Goal: Information Seeking & Learning: Learn about a topic

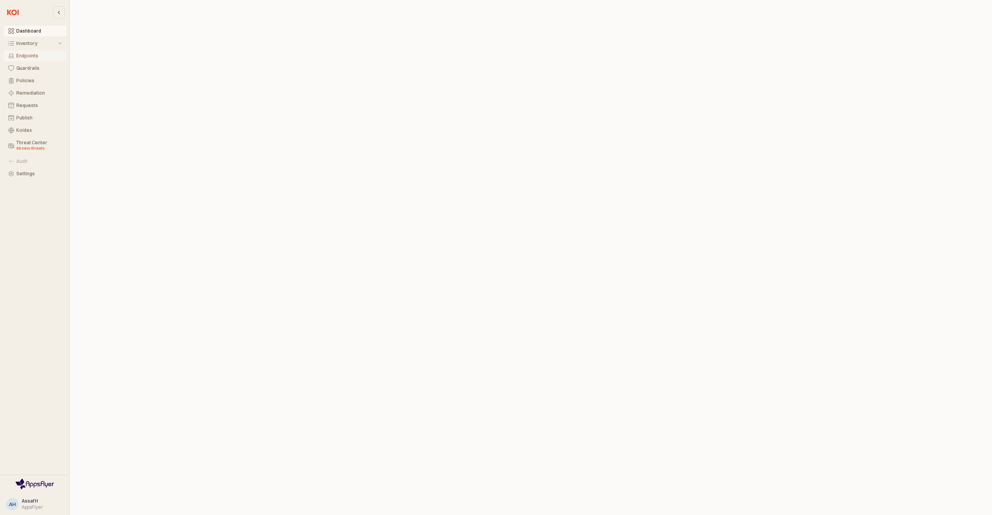
click at [29, 56] on div "Endpoints" at bounding box center [38, 55] width 45 height 5
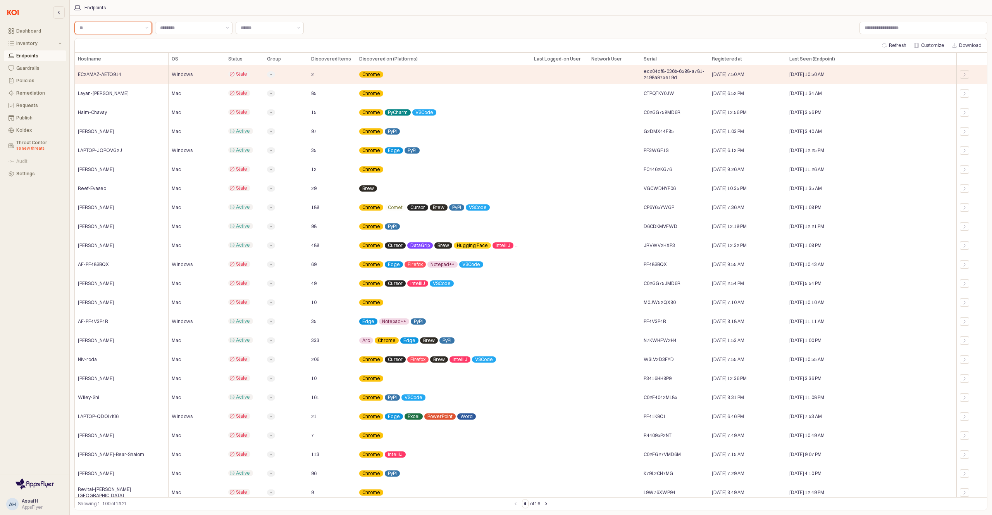
click at [131, 28] on input "Label" at bounding box center [109, 28] width 61 height 8
click at [123, 41] on div "Mac" at bounding box center [110, 44] width 63 height 6
type input "***"
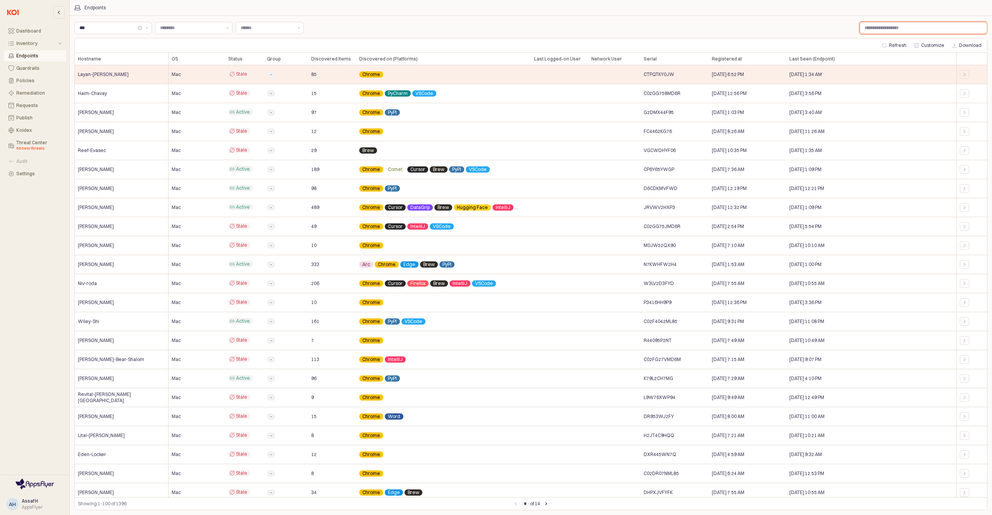
click at [861, 30] on input "Label" at bounding box center [923, 28] width 127 height 12
type input "*****"
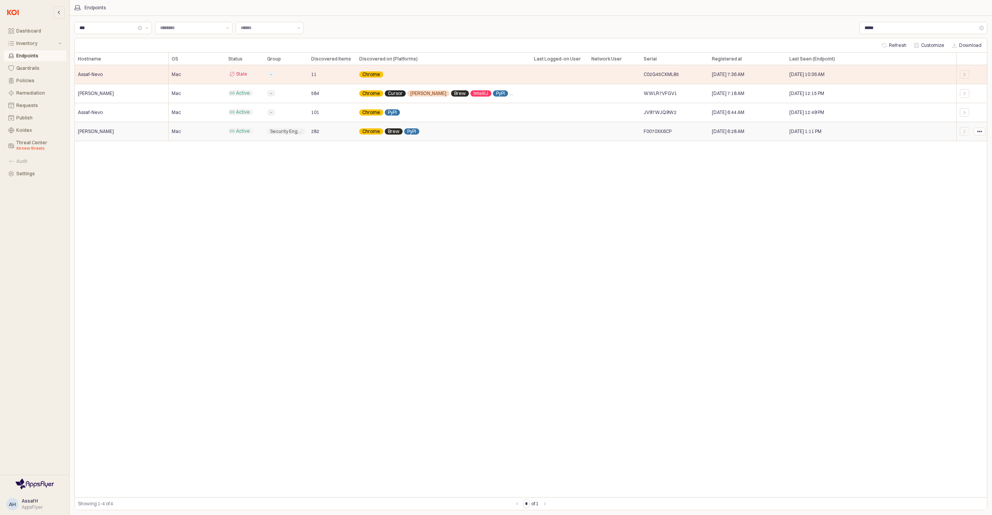
click at [124, 133] on div "[PERSON_NAME]" at bounding box center [122, 131] width 94 height 19
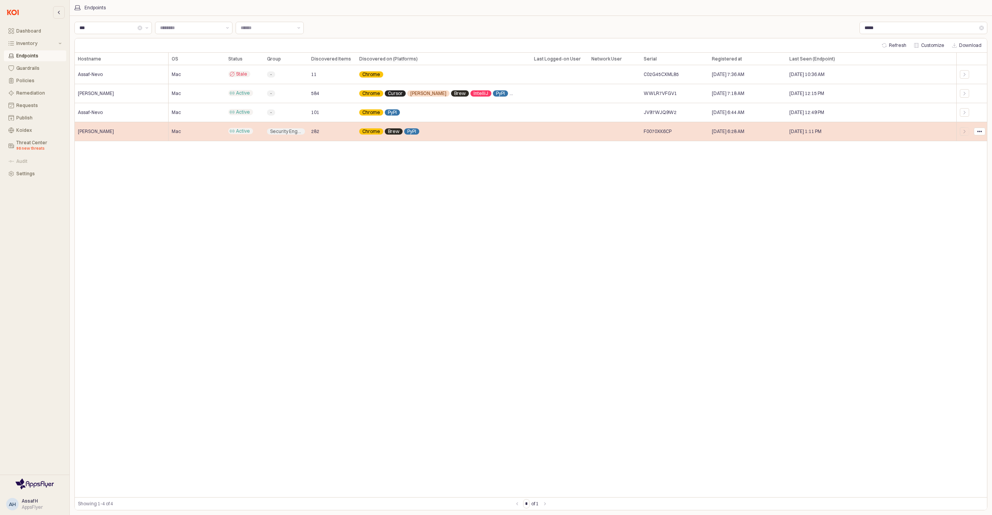
click at [141, 136] on div "[PERSON_NAME]" at bounding box center [122, 131] width 94 height 19
click at [964, 131] on icon "App Frame" at bounding box center [964, 131] width 5 height 5
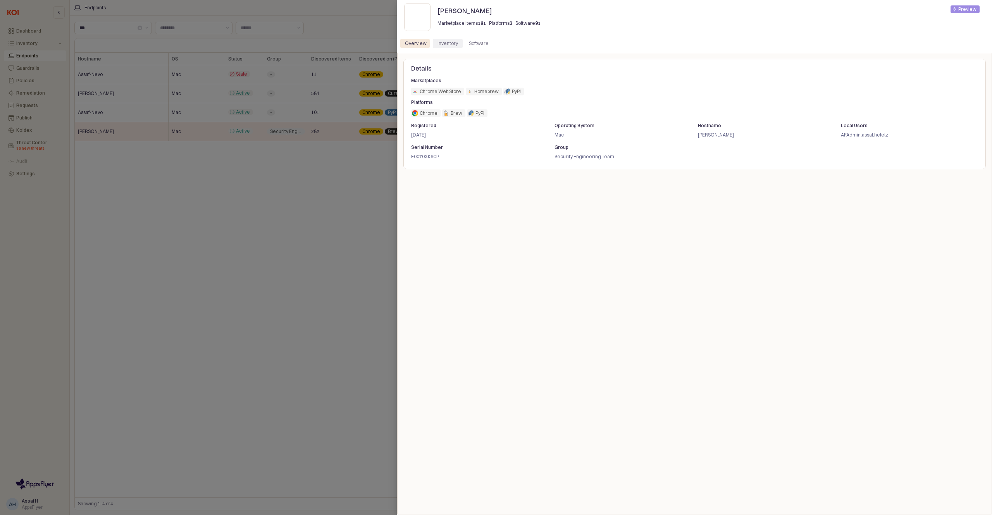
click at [448, 42] on div "Inventory" at bounding box center [447, 43] width 21 height 9
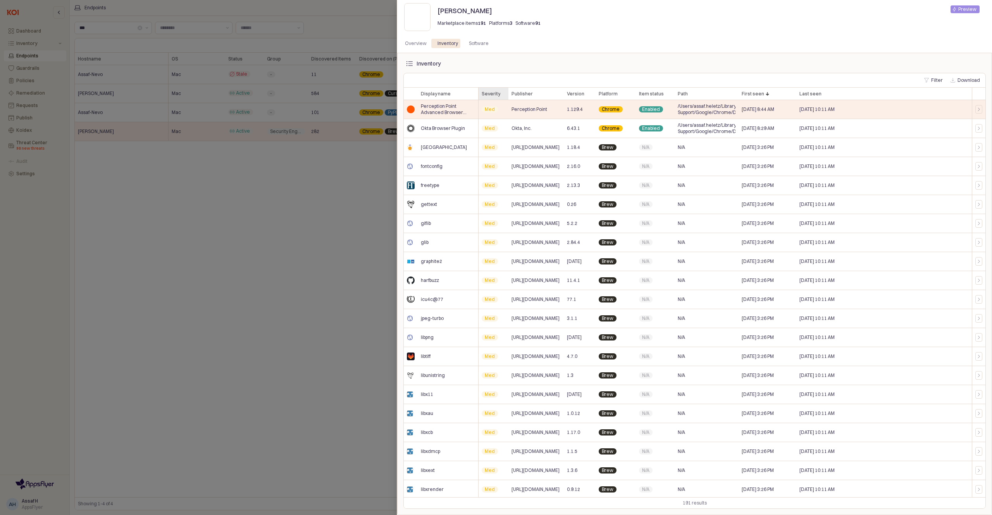
click at [491, 96] on div "Severity Severity" at bounding box center [494, 94] width 30 height 12
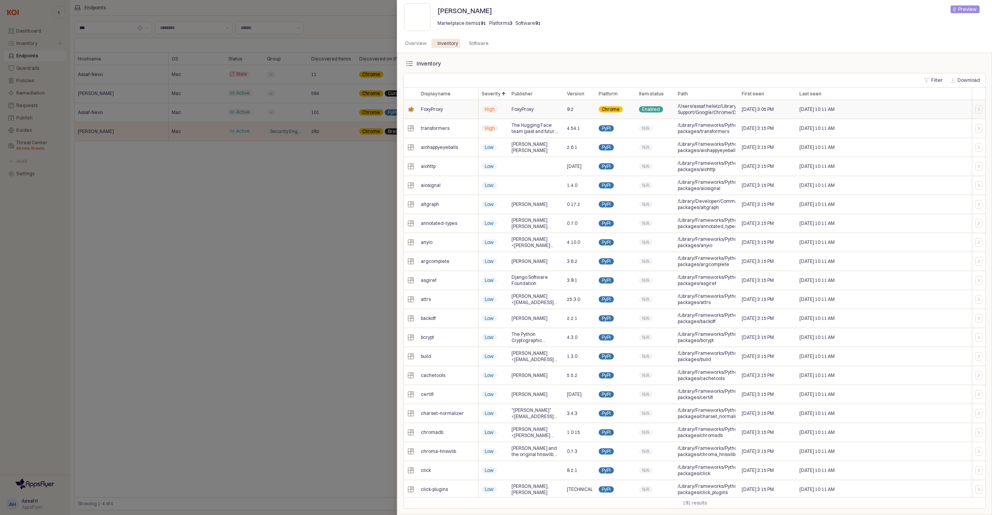
click at [485, 110] on span "High" at bounding box center [490, 109] width 10 height 6
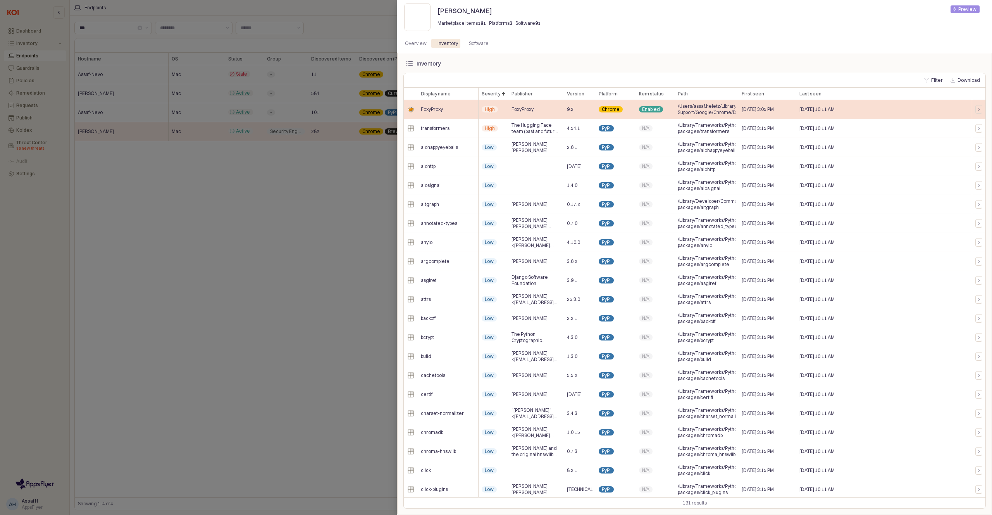
click at [452, 112] on div "FoxyProxy" at bounding box center [448, 109] width 61 height 19
click at [976, 111] on div at bounding box center [979, 109] width 8 height 5
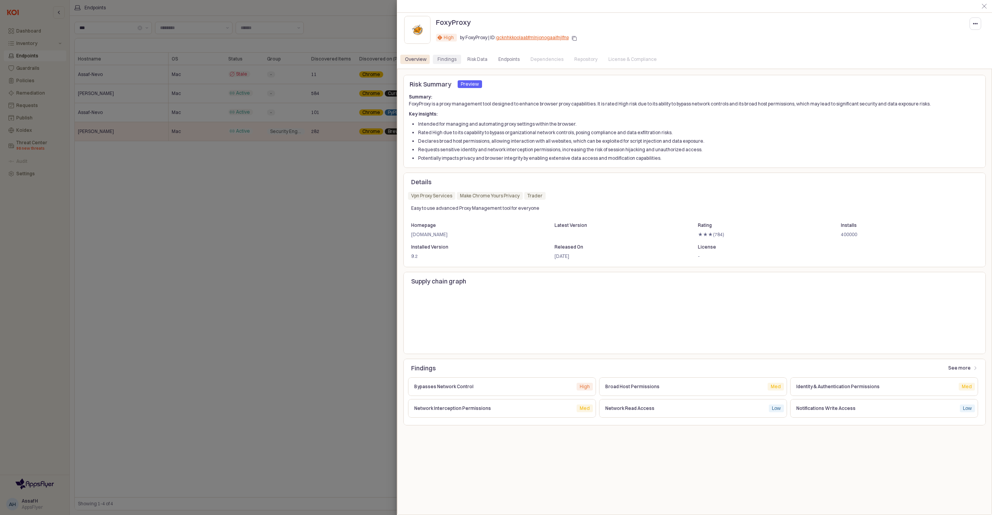
click at [451, 63] on div "Findings" at bounding box center [446, 59] width 19 height 9
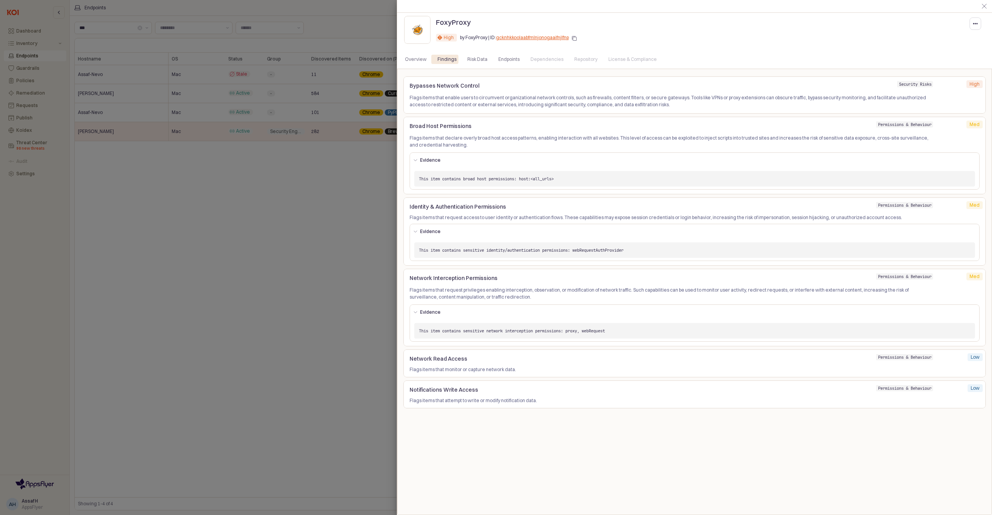
click at [470, 53] on div "Overview Findings Risk Data Endpoints Dependencies Repository License & Complia…" at bounding box center [694, 59] width 589 height 12
click at [470, 55] on div "Risk Data" at bounding box center [477, 59] width 20 height 9
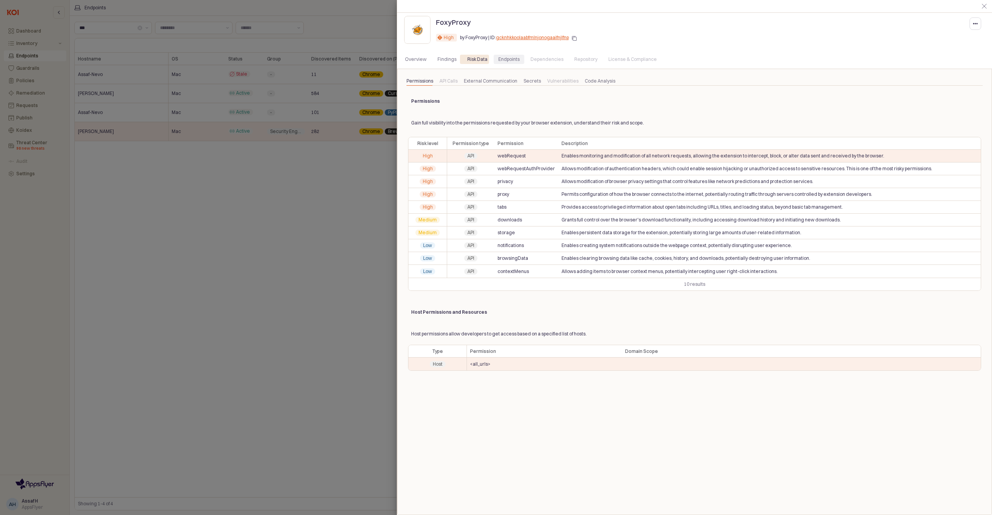
click at [509, 62] on div "Endpoints" at bounding box center [508, 59] width 21 height 9
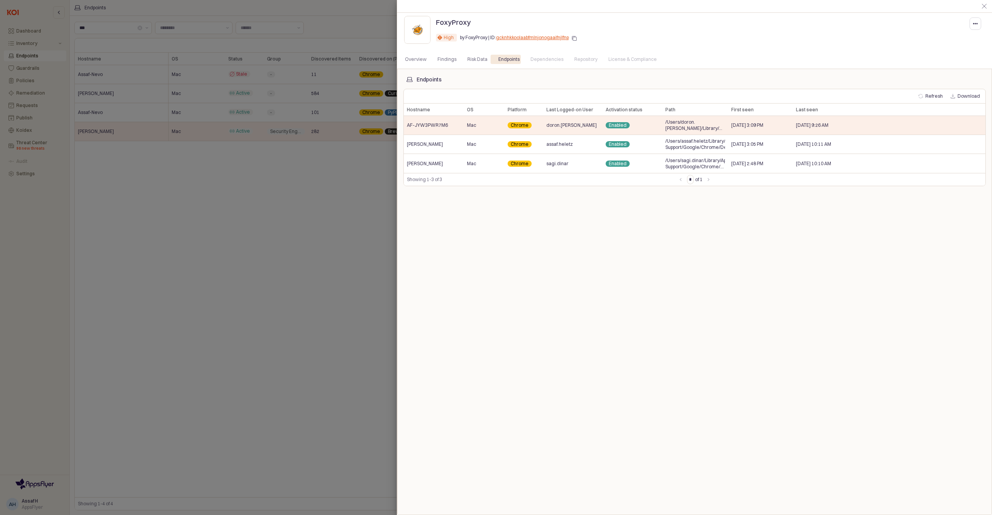
click at [553, 200] on div "Endpoints Refresh Download Hostname Hostname OS OS Platform Platform Last Logge…" at bounding box center [694, 292] width 582 height 434
click at [582, 146] on div "assaf.heletz" at bounding box center [572, 144] width 59 height 19
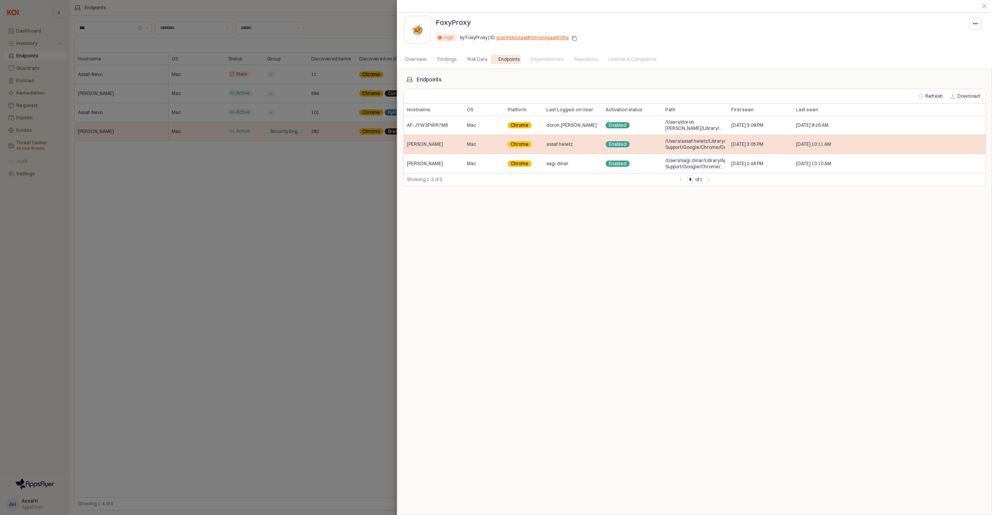
click at [585, 145] on div "assaf.heletz" at bounding box center [572, 144] width 59 height 19
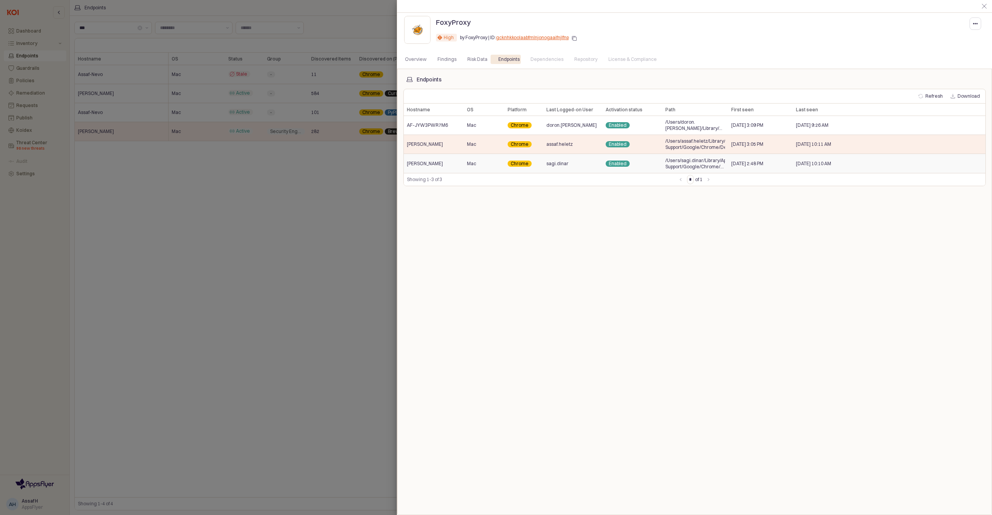
drag, startPoint x: 833, startPoint y: 160, endPoint x: 829, endPoint y: 160, distance: 4.3
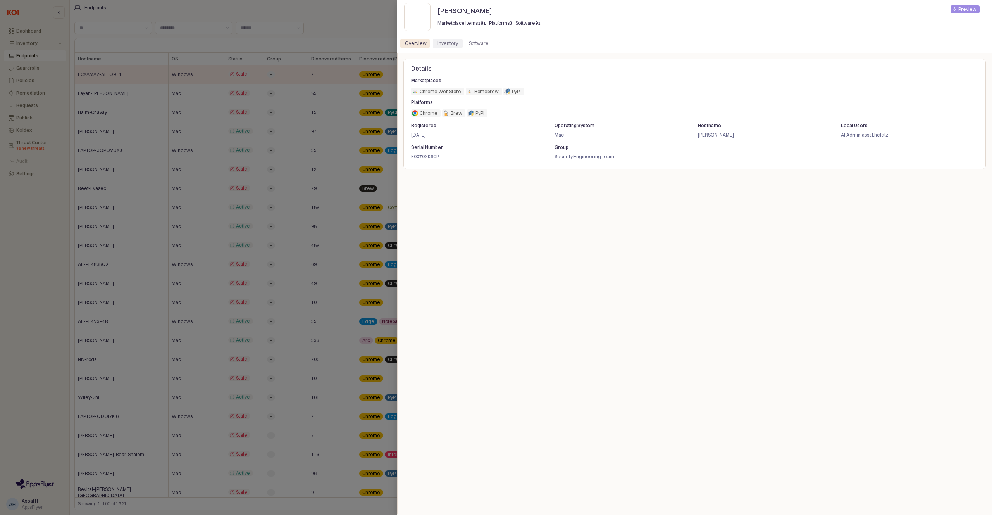
click at [448, 43] on div "Inventory" at bounding box center [447, 43] width 21 height 9
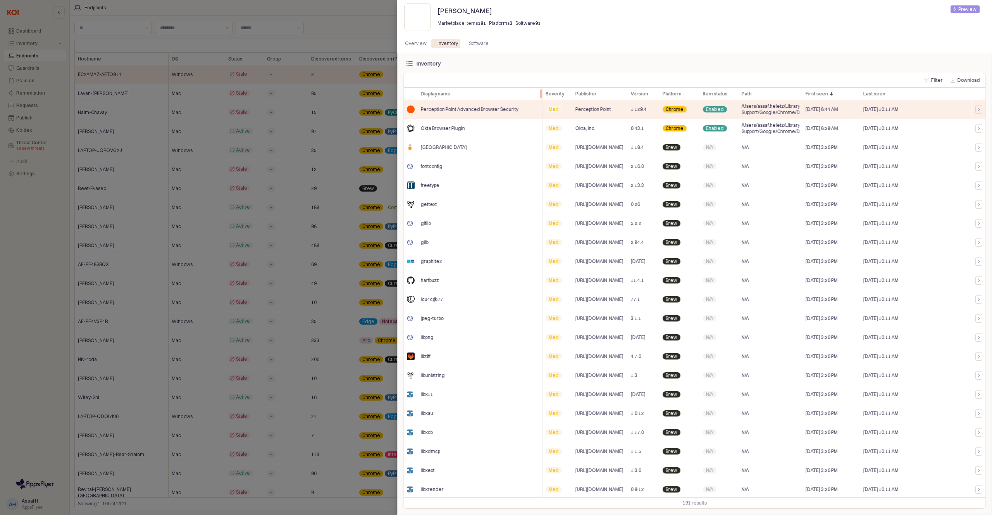
drag, startPoint x: 478, startPoint y: 93, endPoint x: 542, endPoint y: 97, distance: 64.0
click at [542, 97] on div at bounding box center [542, 94] width 0 height 12
click at [785, 126] on span "/Users/assaf.heletz/Library/Application Support/Google/Chrome/Default/Extension…" at bounding box center [771, 128] width 58 height 12
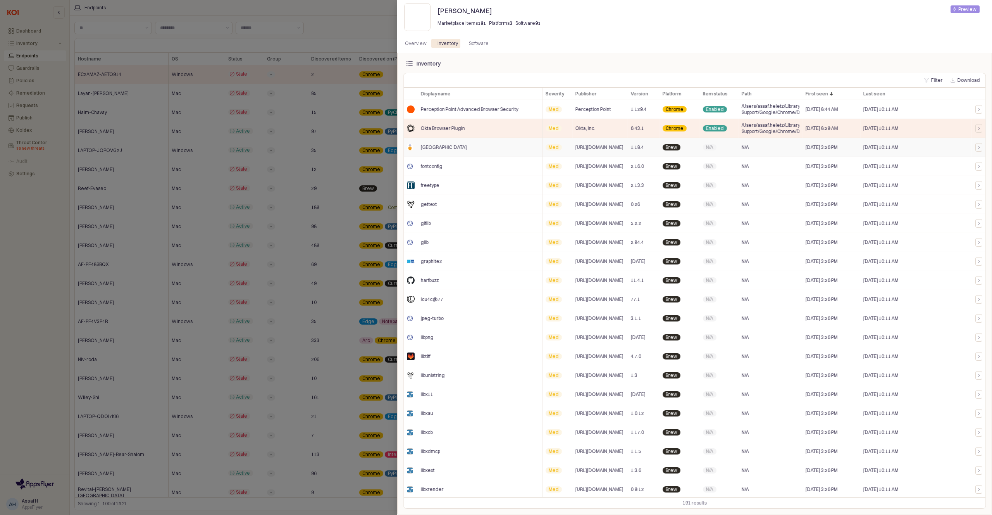
click at [759, 146] on div "N/A" at bounding box center [770, 147] width 64 height 19
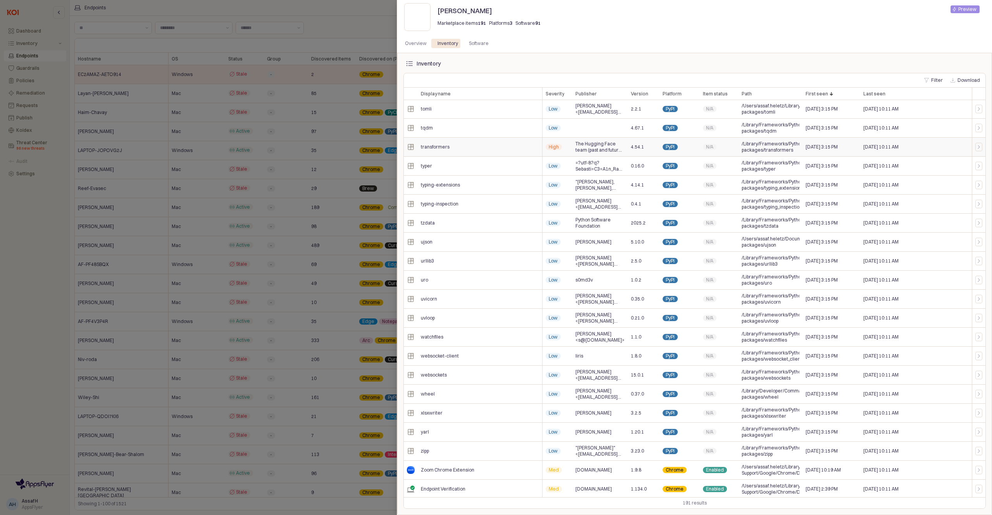
scroll to position [3229, 0]
